Goal: Task Accomplishment & Management: Use online tool/utility

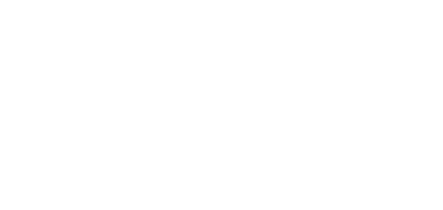
click at [368, 120] on body at bounding box center [221, 105] width 443 height 210
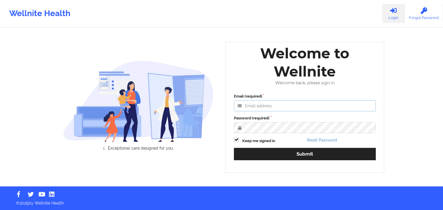
type input "[PERSON_NAME][EMAIL_ADDRESS][DOMAIN_NAME]"
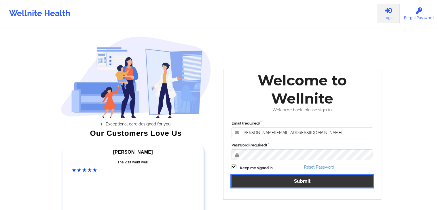
click at [280, 177] on button "Submit" at bounding box center [303, 181] width 142 height 12
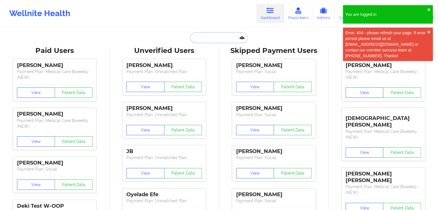
click at [204, 36] on input "text" at bounding box center [219, 37] width 57 height 11
paste input "[PERSON_NAME]"
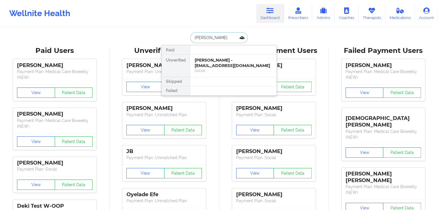
click at [204, 39] on input "[PERSON_NAME]" at bounding box center [219, 37] width 57 height 11
type input "[PERSON_NAME]"
click at [241, 61] on div "[PERSON_NAME] - [EMAIL_ADDRESS][DOMAIN_NAME]" at bounding box center [233, 63] width 77 height 11
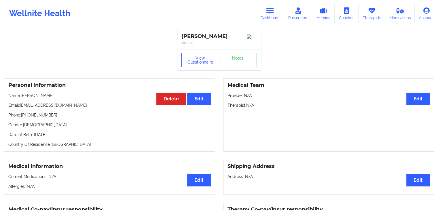
click at [210, 62] on button "View Questionnaire" at bounding box center [201, 60] width 38 height 14
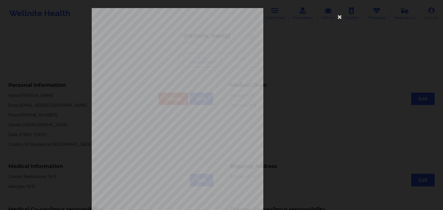
scroll to position [65, 0]
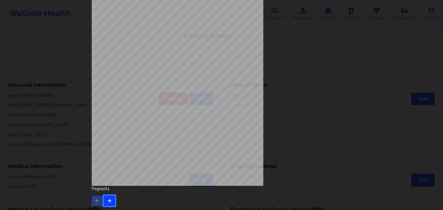
click at [106, 205] on button "button" at bounding box center [109, 201] width 11 height 10
click at [111, 201] on button "button" at bounding box center [109, 201] width 11 height 10
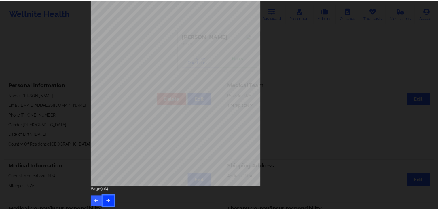
scroll to position [0, 0]
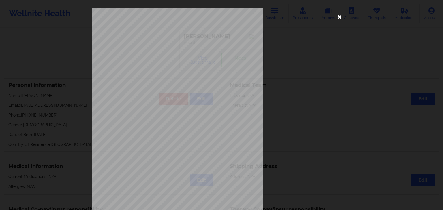
click at [338, 18] on icon at bounding box center [339, 16] width 9 height 9
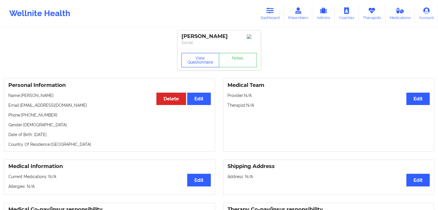
click at [206, 60] on button "View Questionnaire" at bounding box center [201, 60] width 38 height 14
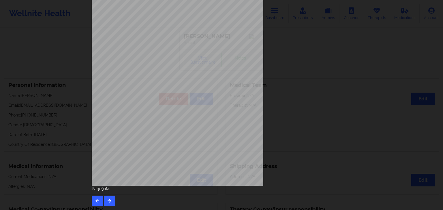
scroll to position [65, 0]
click at [107, 200] on icon "button" at bounding box center [109, 200] width 5 height 3
click at [99, 199] on button "button" at bounding box center [97, 201] width 11 height 10
click at [99, 200] on button "button" at bounding box center [97, 201] width 11 height 10
click at [97, 202] on icon "button" at bounding box center [97, 200] width 5 height 3
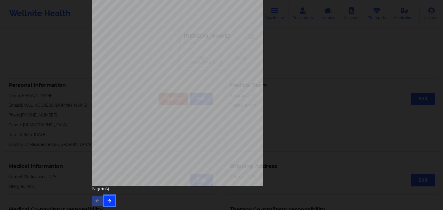
click at [109, 202] on icon "button" at bounding box center [109, 200] width 5 height 3
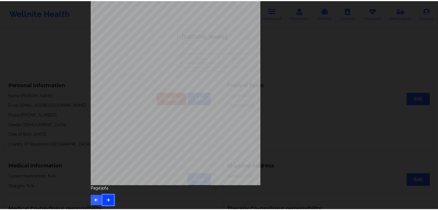
scroll to position [0, 0]
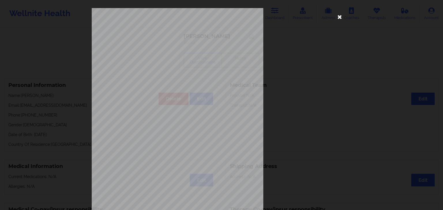
click at [338, 18] on icon at bounding box center [339, 16] width 9 height 9
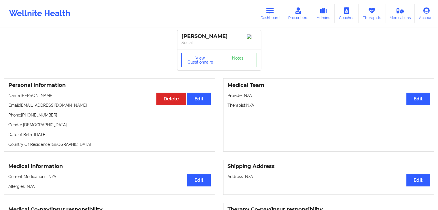
click at [206, 56] on button "View Questionnaire" at bounding box center [201, 60] width 38 height 14
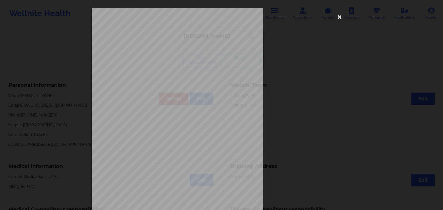
scroll to position [65, 0]
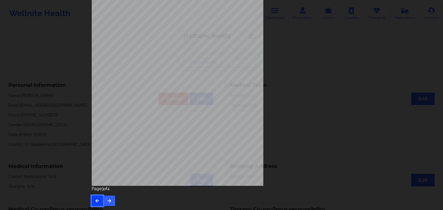
click at [95, 200] on icon "button" at bounding box center [97, 200] width 5 height 3
click at [92, 204] on button "button" at bounding box center [97, 201] width 11 height 10
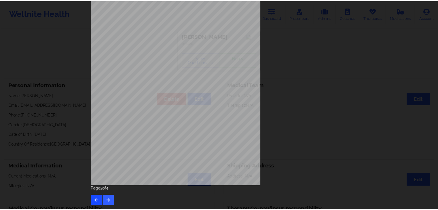
scroll to position [0, 0]
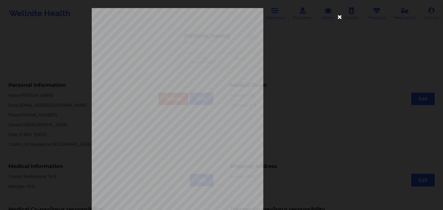
click at [337, 18] on icon at bounding box center [339, 16] width 9 height 9
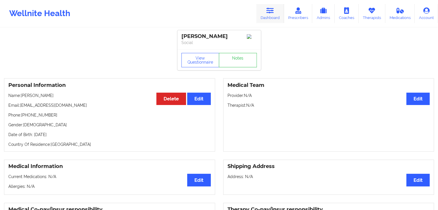
click at [272, 12] on icon at bounding box center [270, 10] width 7 height 6
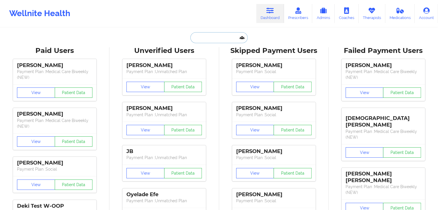
click at [211, 36] on input "text" at bounding box center [219, 37] width 57 height 11
paste input "[PERSON_NAME]"
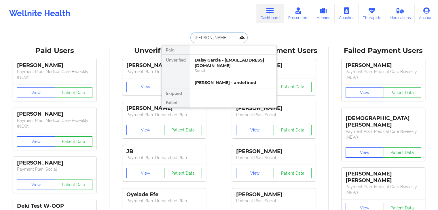
type input "[PERSON_NAME]"
click at [249, 63] on div "Daisy Garcia - [EMAIL_ADDRESS][DOMAIN_NAME]" at bounding box center [233, 63] width 77 height 11
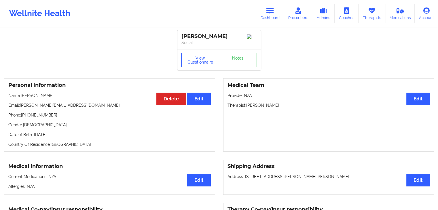
click at [206, 63] on button "View Questionnaire" at bounding box center [201, 60] width 38 height 14
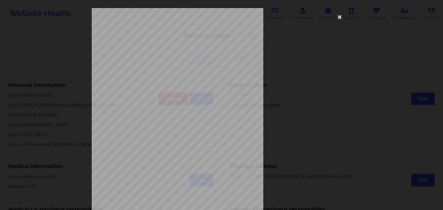
scroll to position [65, 0]
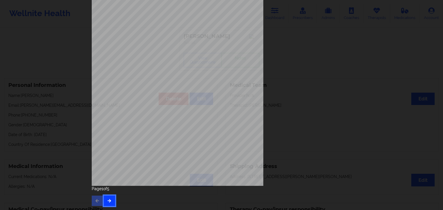
click at [108, 200] on icon "button" at bounding box center [109, 200] width 5 height 3
click at [107, 202] on icon "button" at bounding box center [109, 200] width 5 height 3
click at [152, 99] on span "vmyh71153994" at bounding box center [161, 100] width 18 height 3
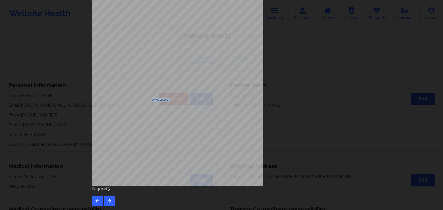
copy span "vmyh71153994"
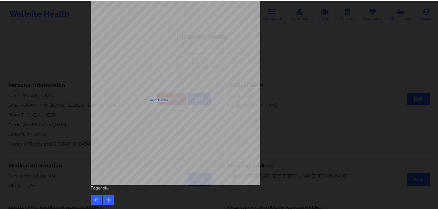
scroll to position [0, 0]
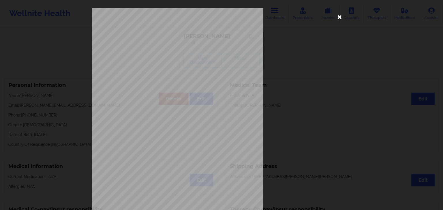
click at [338, 18] on icon at bounding box center [339, 16] width 9 height 9
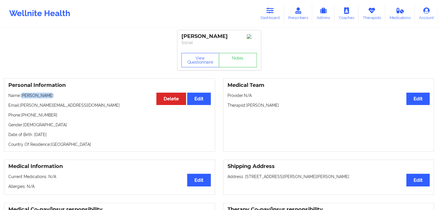
drag, startPoint x: 47, startPoint y: 99, endPoint x: 24, endPoint y: 95, distance: 22.9
click at [24, 95] on p "Name: [PERSON_NAME]" at bounding box center [109, 96] width 203 height 6
click at [63, 135] on p "Date of Birth: [DEMOGRAPHIC_DATA]" at bounding box center [109, 135] width 203 height 6
copy p "1981"
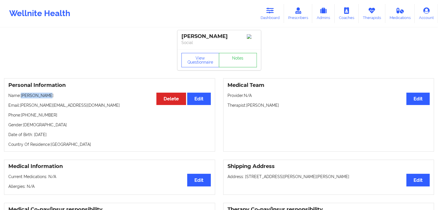
drag, startPoint x: 45, startPoint y: 95, endPoint x: 22, endPoint y: 97, distance: 23.4
click at [22, 97] on p "Name: [PERSON_NAME]" at bounding box center [109, 96] width 203 height 6
copy p "[PERSON_NAME]"
click at [273, 6] on link "Dashboard" at bounding box center [271, 13] width 28 height 19
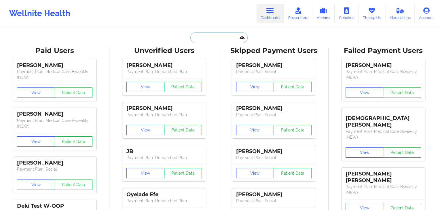
click at [212, 37] on input "text" at bounding box center [219, 37] width 57 height 11
paste input "[PERSON_NAME]"
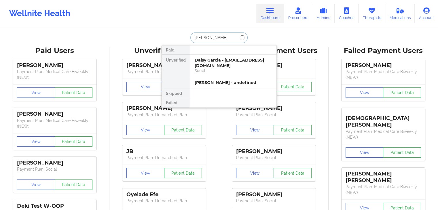
type input "[PERSON_NAME]"
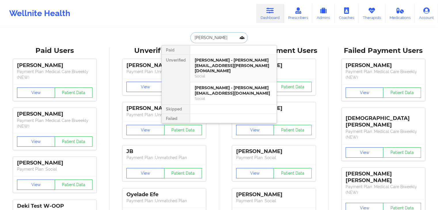
click at [235, 74] on div "Social" at bounding box center [233, 76] width 77 height 5
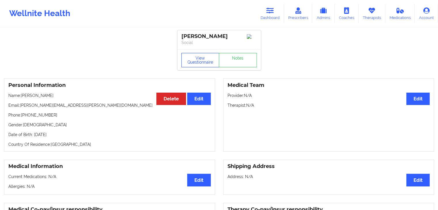
click at [204, 56] on button "View Questionnaire" at bounding box center [201, 60] width 38 height 14
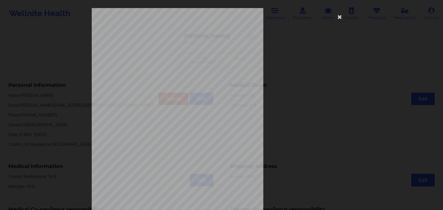
scroll to position [65, 0]
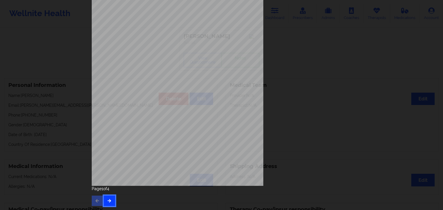
click at [108, 197] on button "button" at bounding box center [109, 201] width 11 height 10
click at [107, 205] on button "button" at bounding box center [109, 201] width 11 height 10
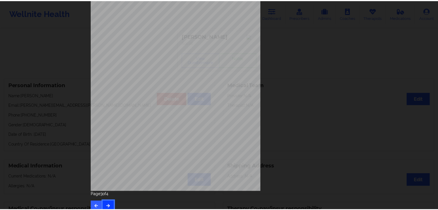
scroll to position [0, 0]
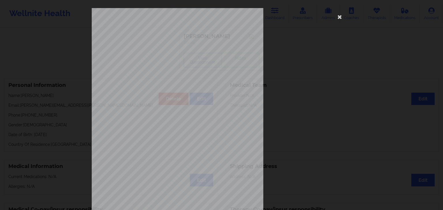
click at [153, 45] on span "953677240" at bounding box center [158, 44] width 13 height 3
copy span "953677240"
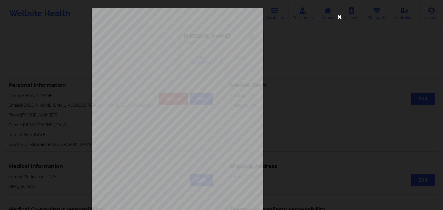
click at [340, 16] on icon at bounding box center [339, 16] width 9 height 9
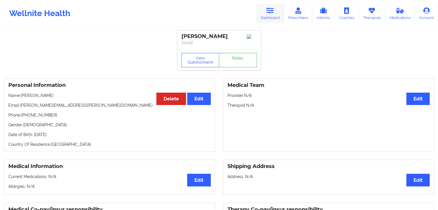
click at [271, 18] on link "Dashboard" at bounding box center [271, 13] width 28 height 19
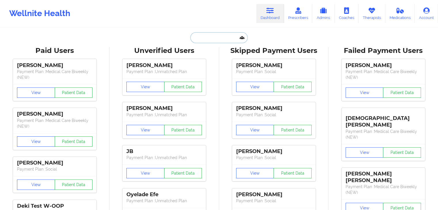
paste input "[PERSON_NAME]"
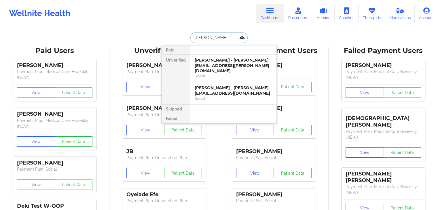
click at [210, 35] on input "[PERSON_NAME]" at bounding box center [219, 37] width 57 height 11
type input "[PERSON_NAME]"
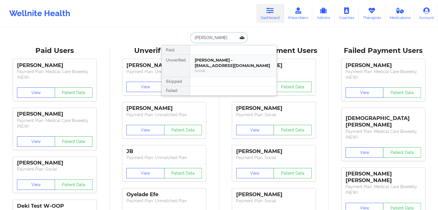
click at [219, 72] on div "Social" at bounding box center [233, 70] width 77 height 5
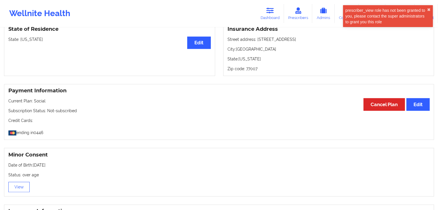
scroll to position [254, 0]
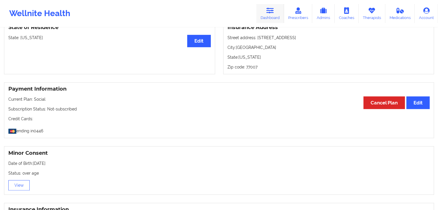
click at [272, 7] on icon at bounding box center [270, 10] width 7 height 6
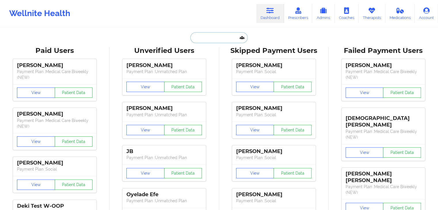
paste input "[PERSON_NAME]"
click at [206, 39] on input "[PERSON_NAME]" at bounding box center [219, 37] width 57 height 11
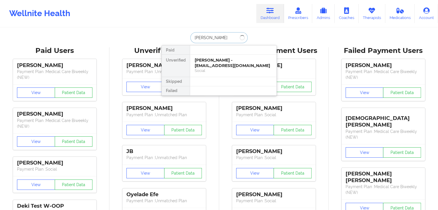
type input "[PERSON_NAME]"
click at [228, 65] on div "[PERSON_NAME] - [EMAIL_ADDRESS][DOMAIN_NAME]" at bounding box center [233, 63] width 77 height 11
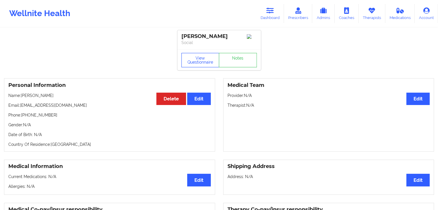
click at [208, 56] on button "View Questionnaire" at bounding box center [201, 60] width 38 height 14
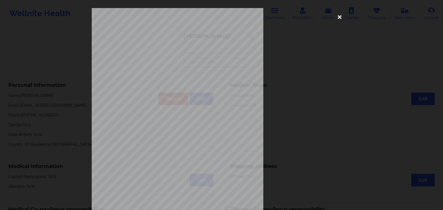
scroll to position [65, 0]
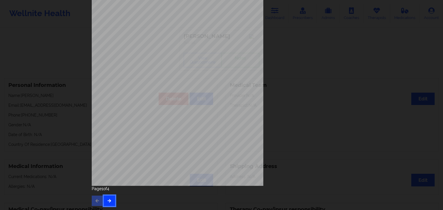
click at [111, 202] on button "button" at bounding box center [109, 201] width 11 height 10
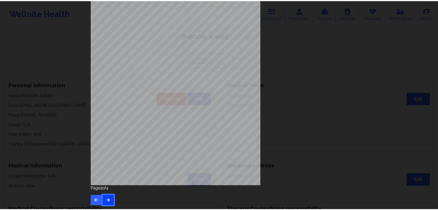
scroll to position [0, 0]
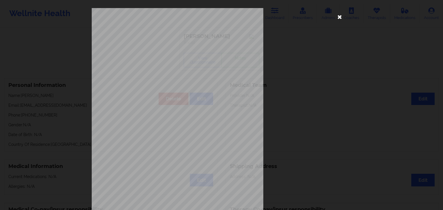
click at [338, 17] on icon at bounding box center [339, 16] width 9 height 9
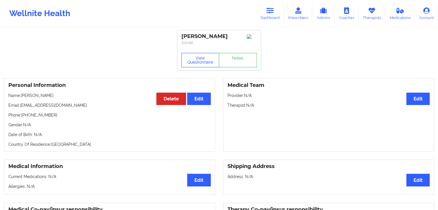
click at [196, 58] on button "View Questionnaire" at bounding box center [201, 60] width 38 height 14
